Goal: Find specific page/section: Locate a particular part of the current website

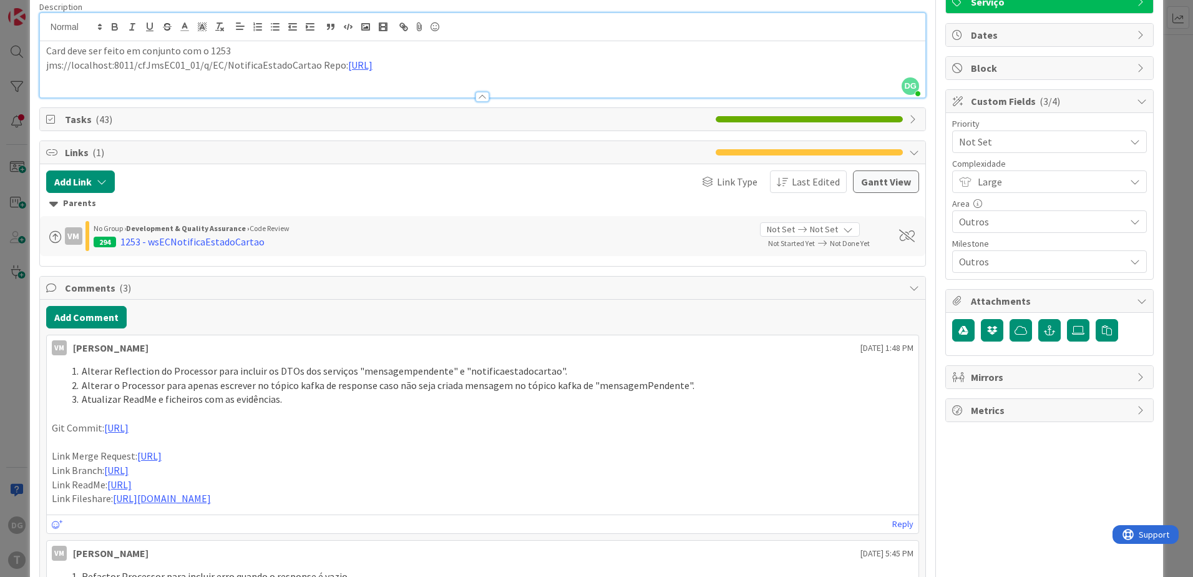
scroll to position [125, 0]
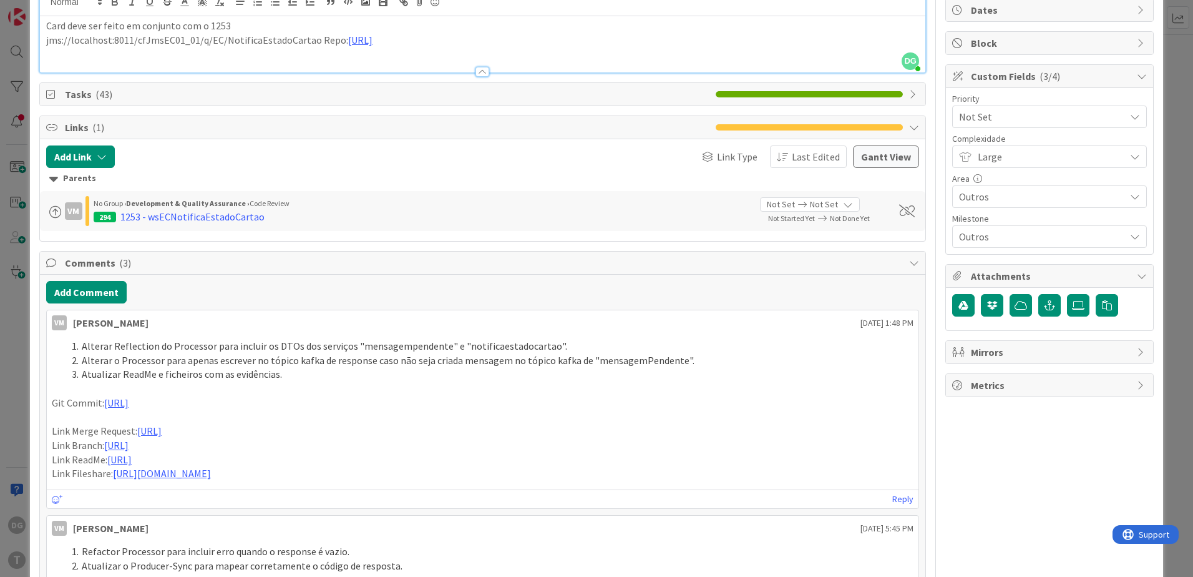
click at [0, 197] on html "DG T Kanban Development & Quality Assurance 1x 2x 3x 29 Upstream 3 Info 26 Buil…" at bounding box center [596, 288] width 1193 height 577
click at [23, 423] on div "ID 272 Development & Quality Assurance Testing Title 21 / 128 765 - wsECEmiteCa…" at bounding box center [596, 288] width 1193 height 577
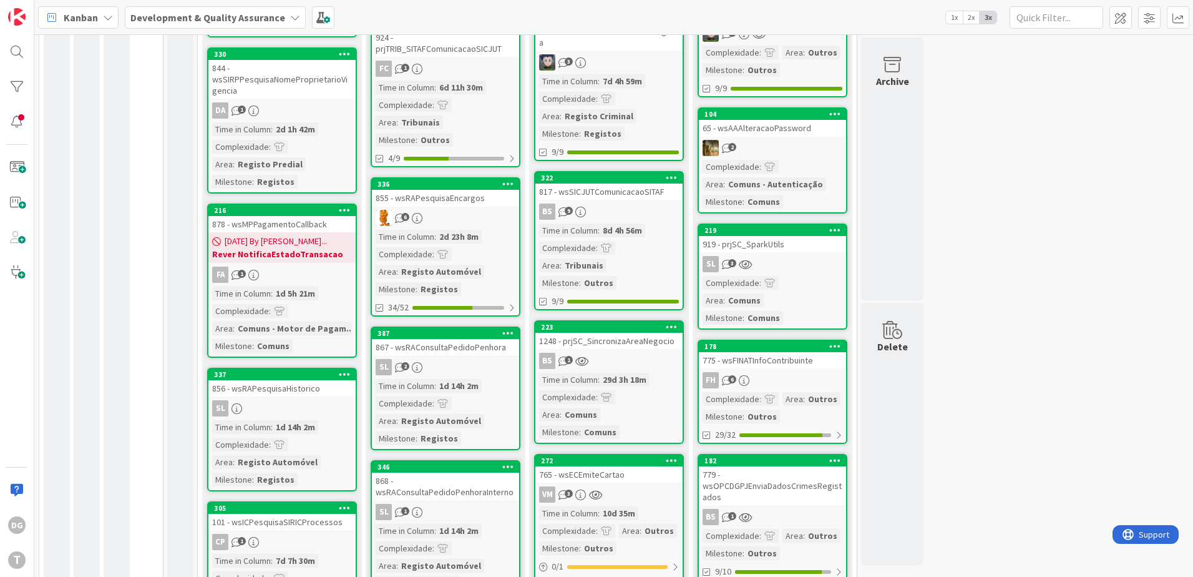
scroll to position [312, 0]
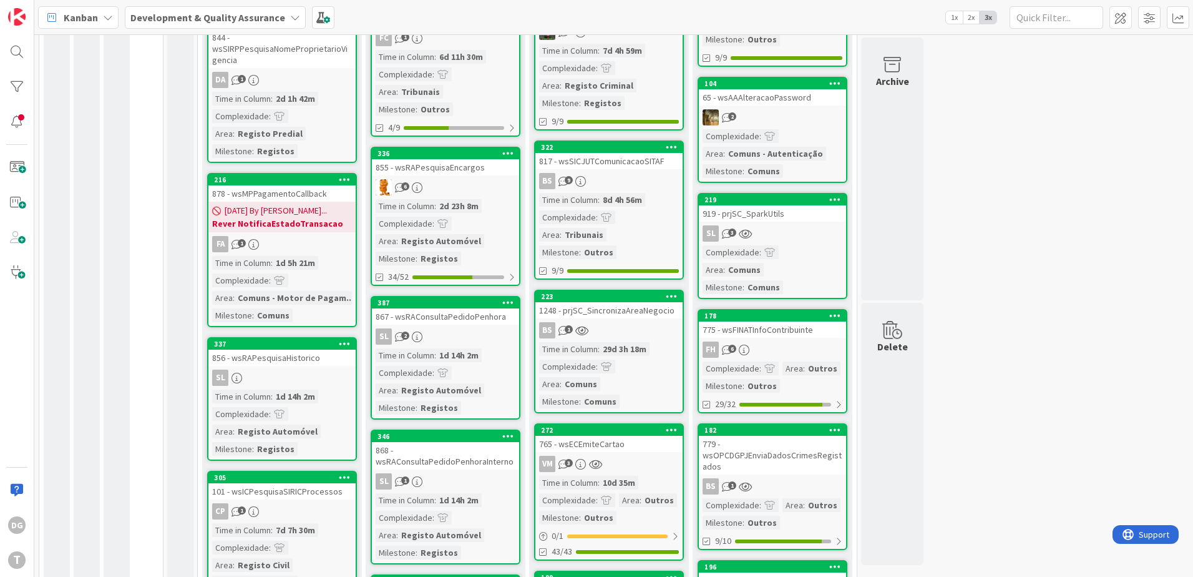
click at [627, 436] on div "765 - wsECEmiteCartao" at bounding box center [609, 444] width 147 height 16
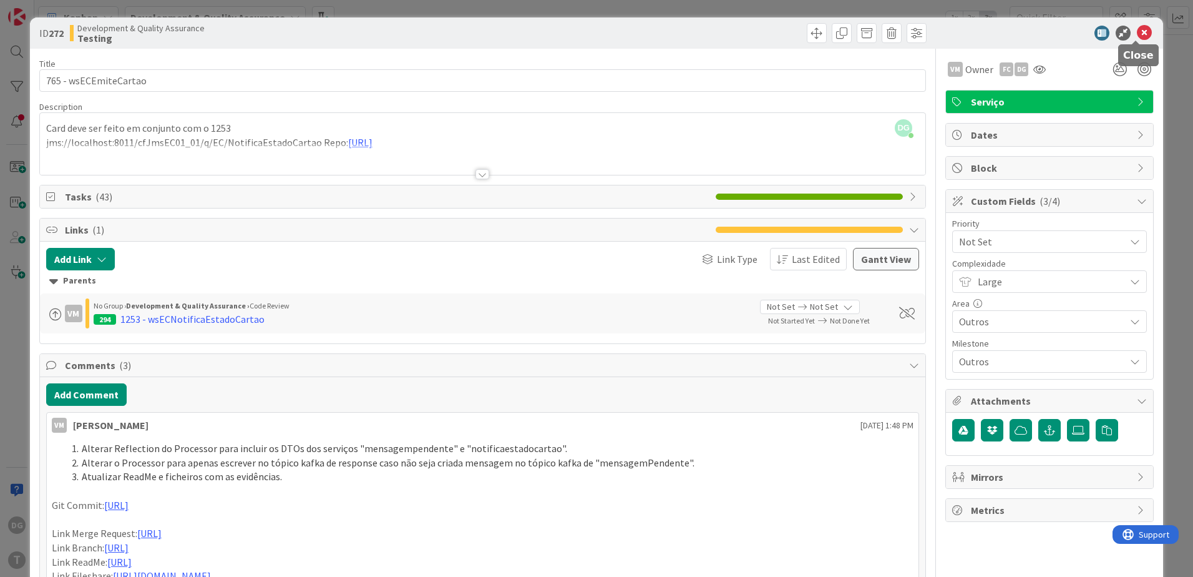
click at [1137, 34] on icon at bounding box center [1144, 33] width 15 height 15
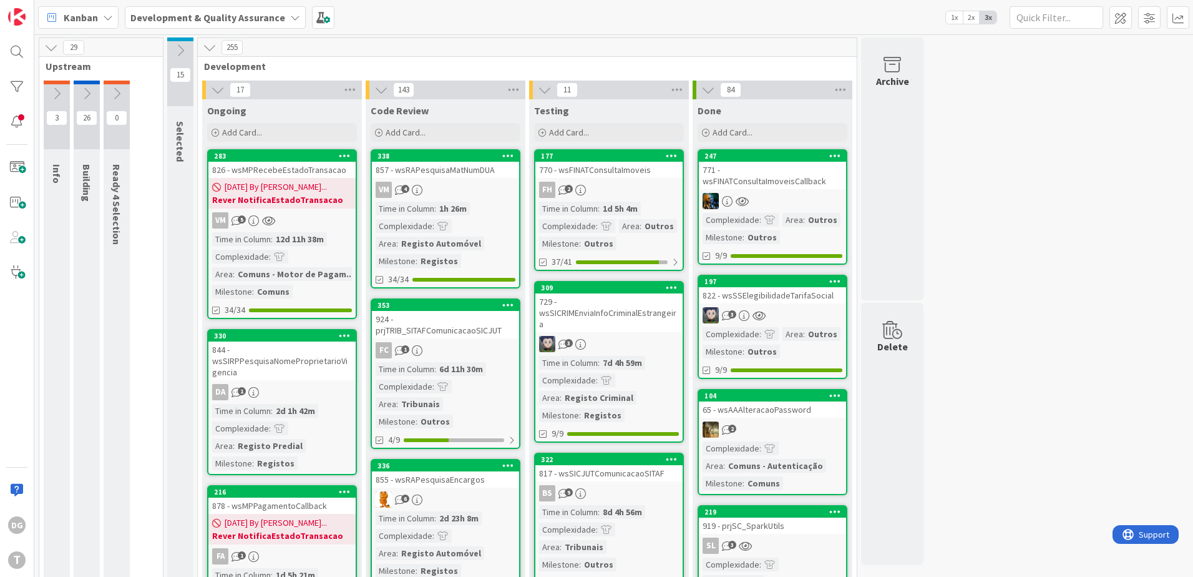
click at [796, 309] on div "3" at bounding box center [772, 315] width 147 height 16
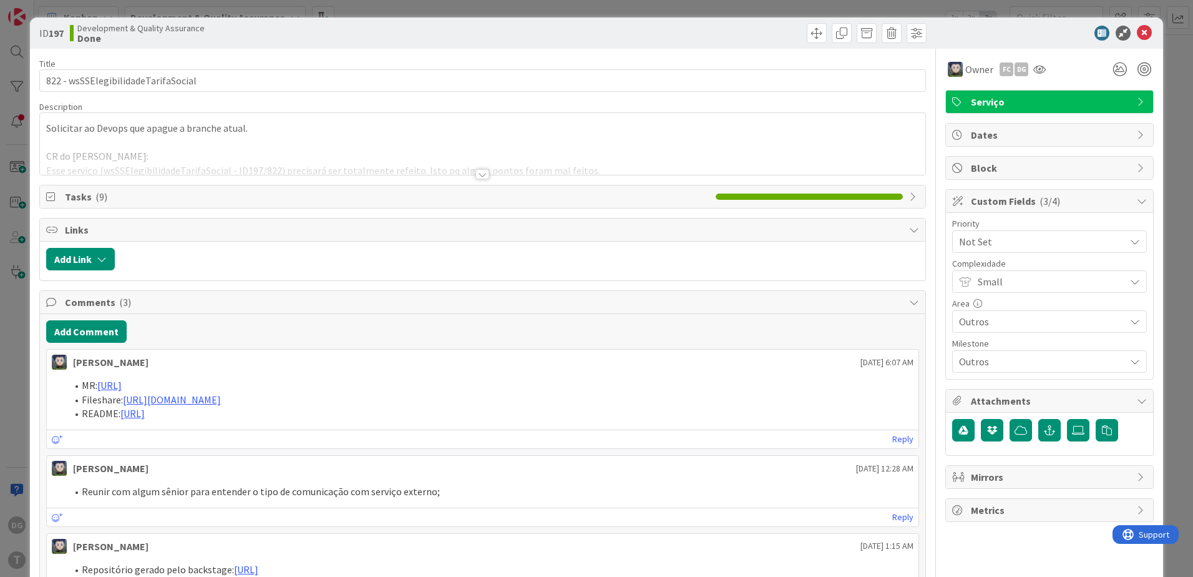
click at [482, 175] on div at bounding box center [483, 174] width 14 height 10
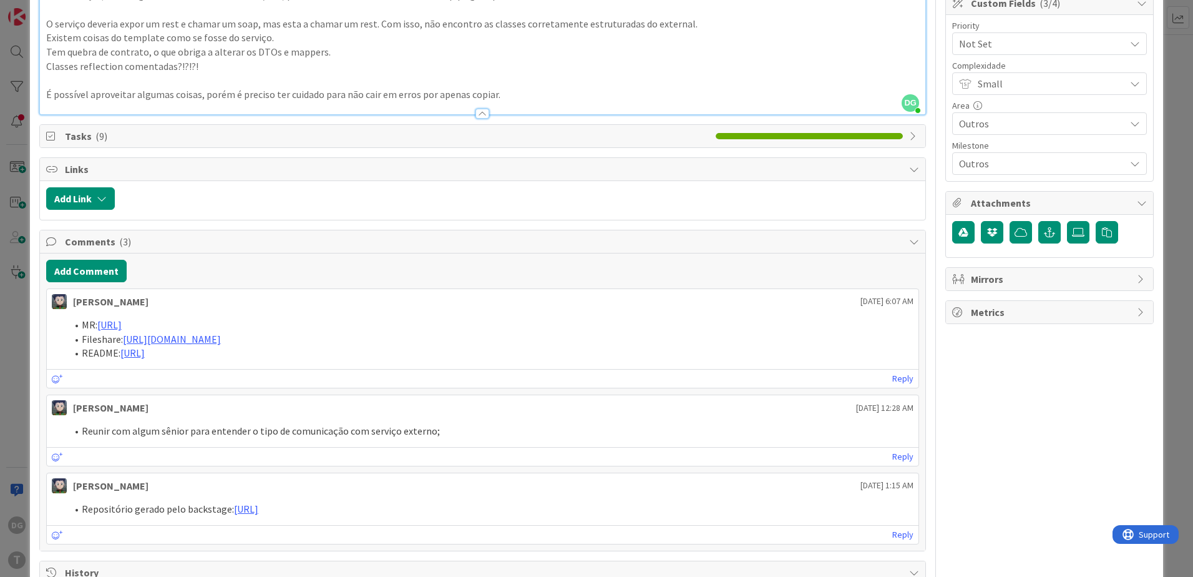
scroll to position [250, 0]
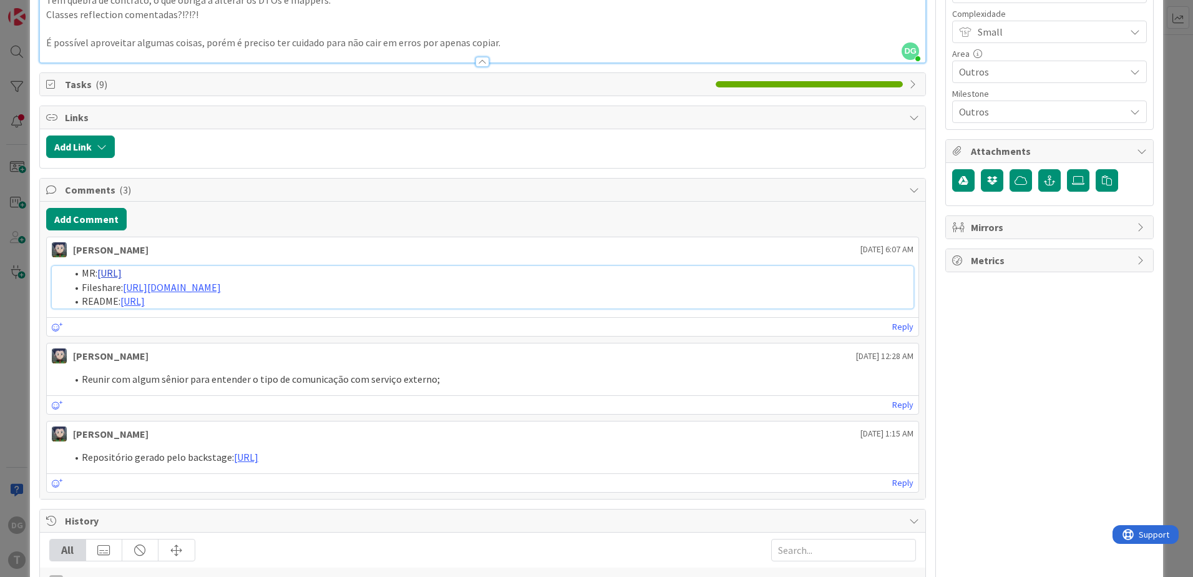
click at [122, 273] on link "[URL]" at bounding box center [109, 273] width 24 height 12
